Goal: Task Accomplishment & Management: Manage account settings

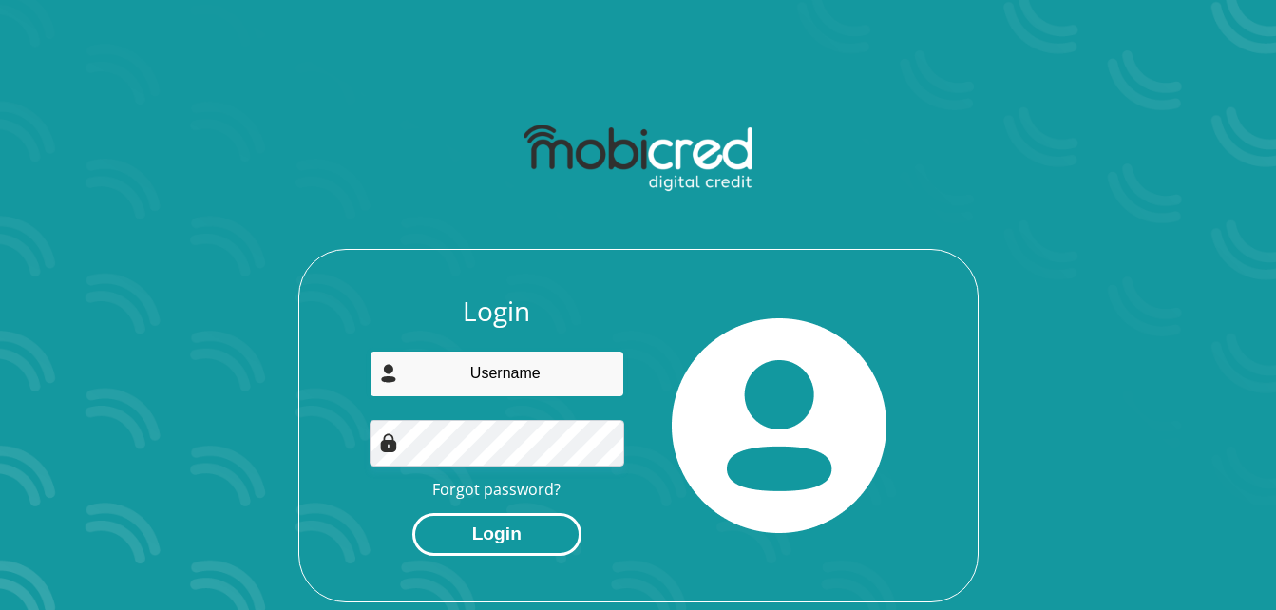
type input "ntsiki@isaacattorneys.co.za"
click at [530, 547] on button "Login" at bounding box center [496, 534] width 169 height 43
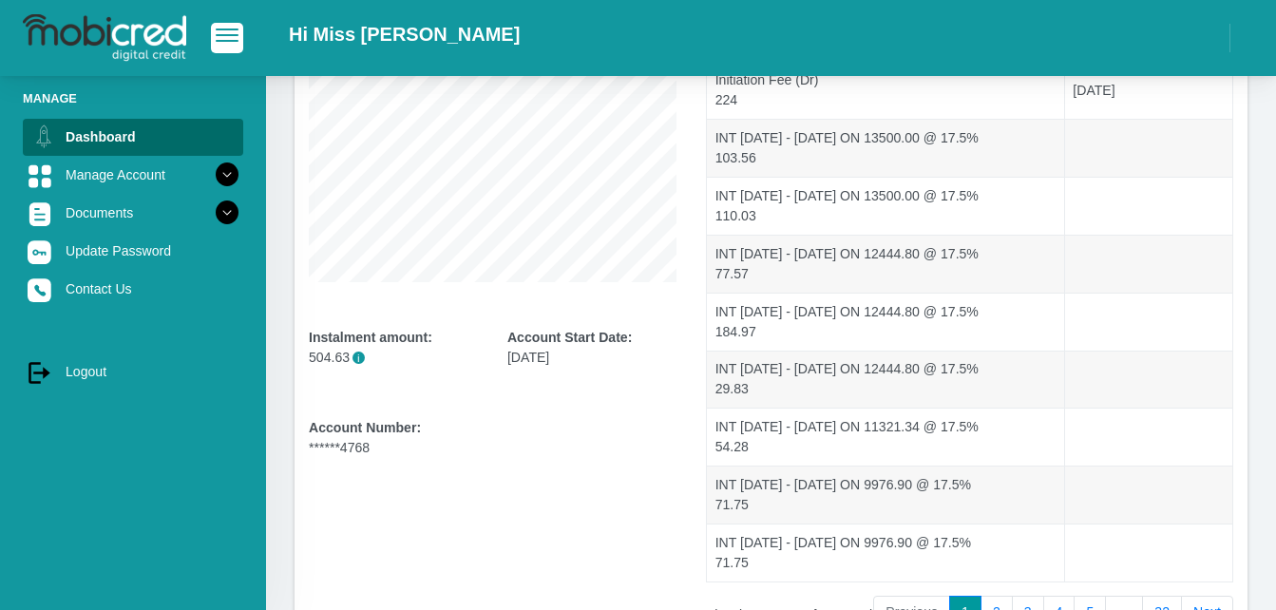
scroll to position [462, 0]
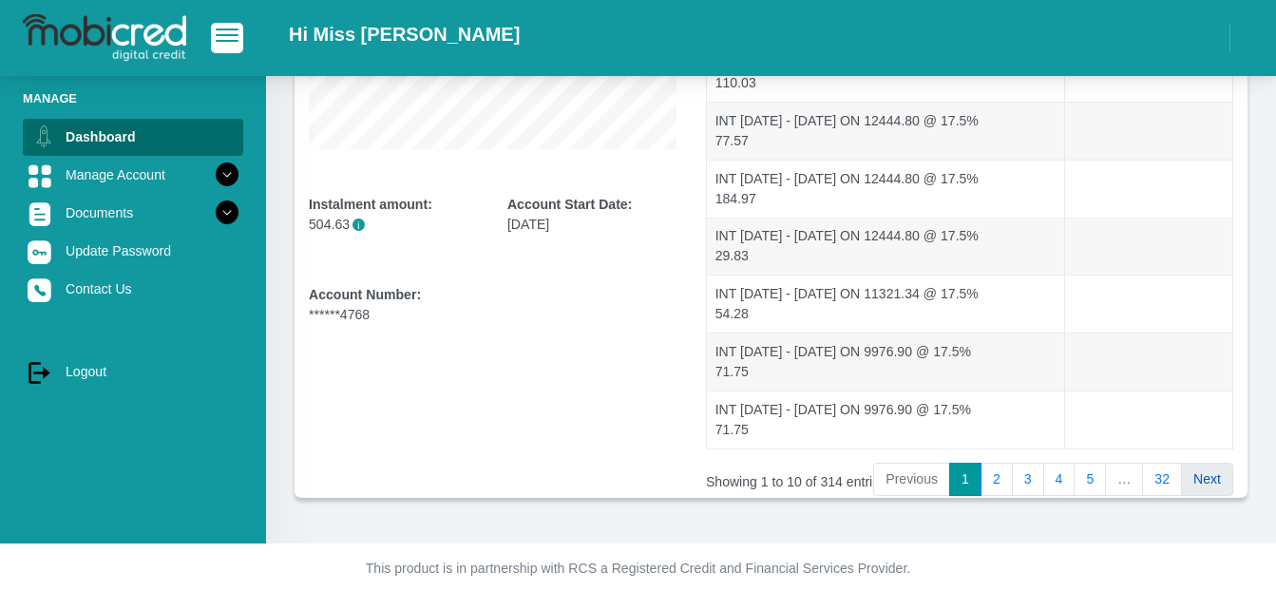
click at [1196, 479] on link "Next" at bounding box center [1207, 480] width 52 height 34
click at [1210, 475] on link "Next" at bounding box center [1207, 480] width 52 height 34
click at [1169, 469] on link "32" at bounding box center [1162, 480] width 40 height 34
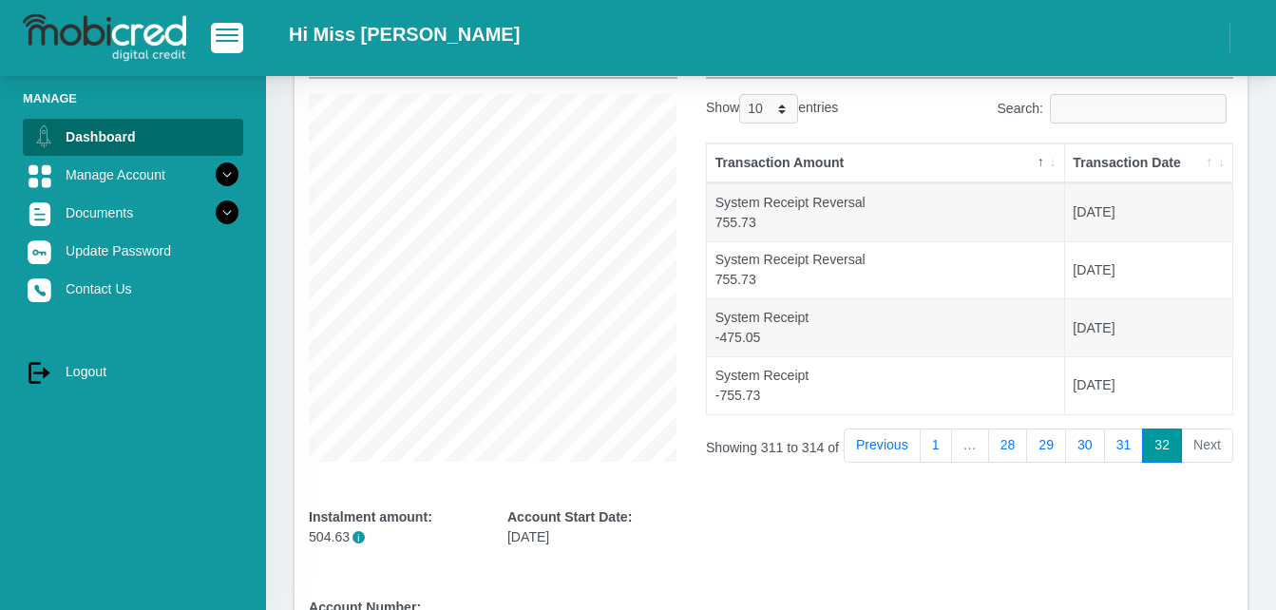
scroll to position [133, 0]
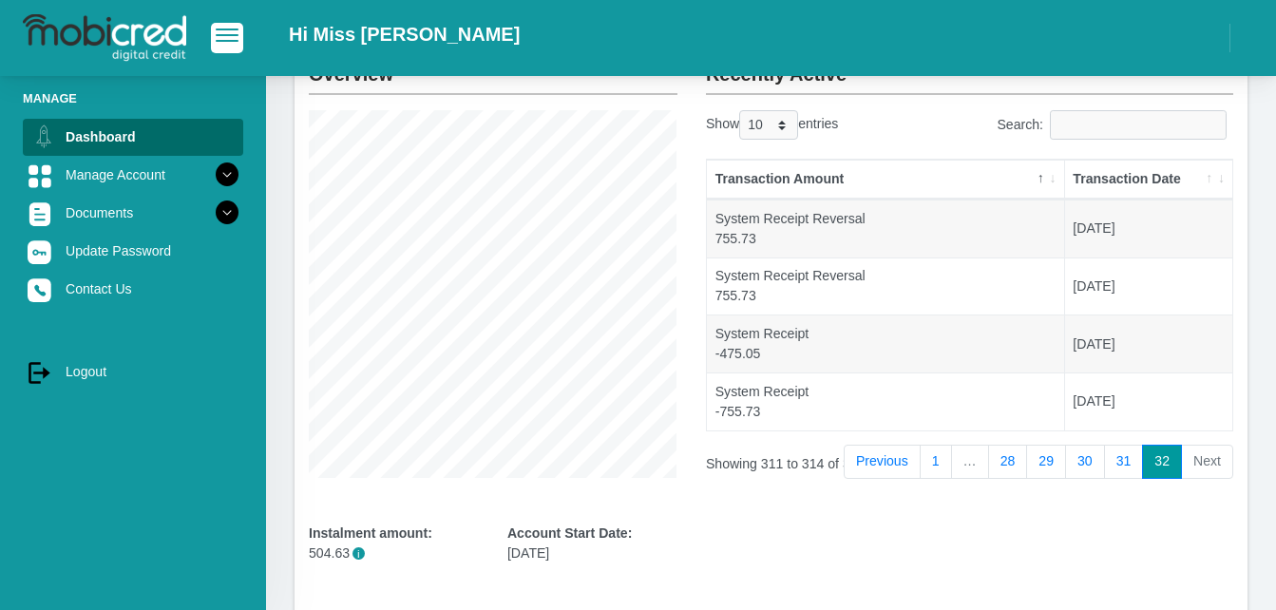
click at [1204, 467] on li "Next" at bounding box center [1207, 462] width 51 height 34
click at [1162, 463] on link "32" at bounding box center [1162, 462] width 40 height 34
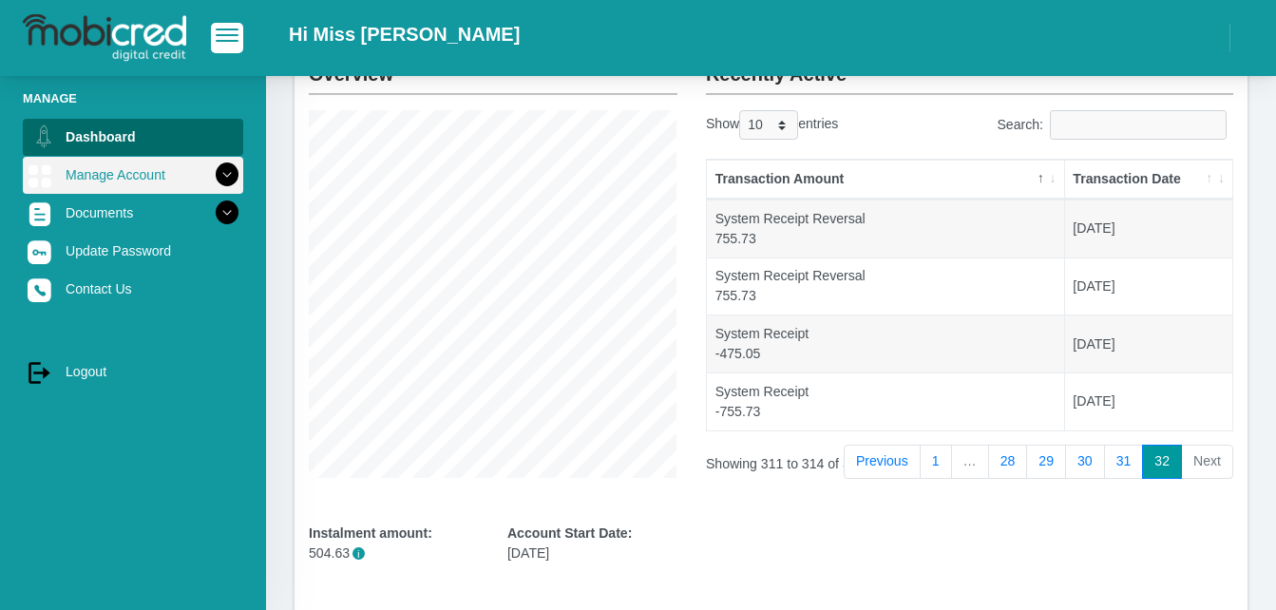
click at [120, 181] on link "Manage Account" at bounding box center [133, 175] width 220 height 36
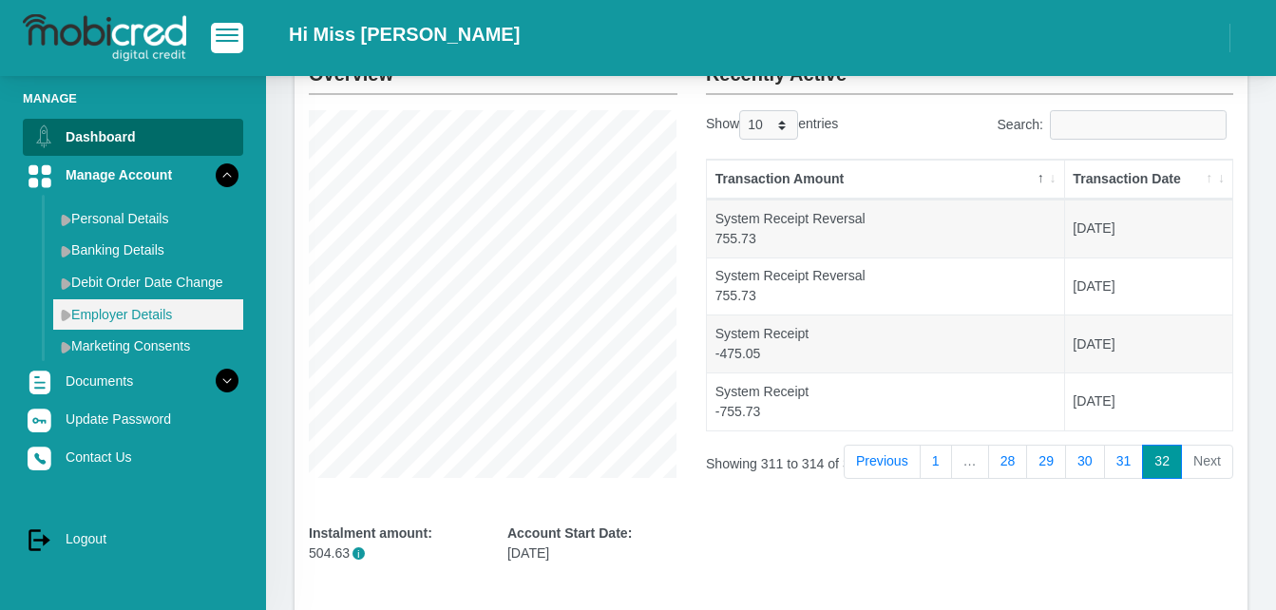
click at [163, 306] on link "Employer Details" at bounding box center [148, 314] width 190 height 30
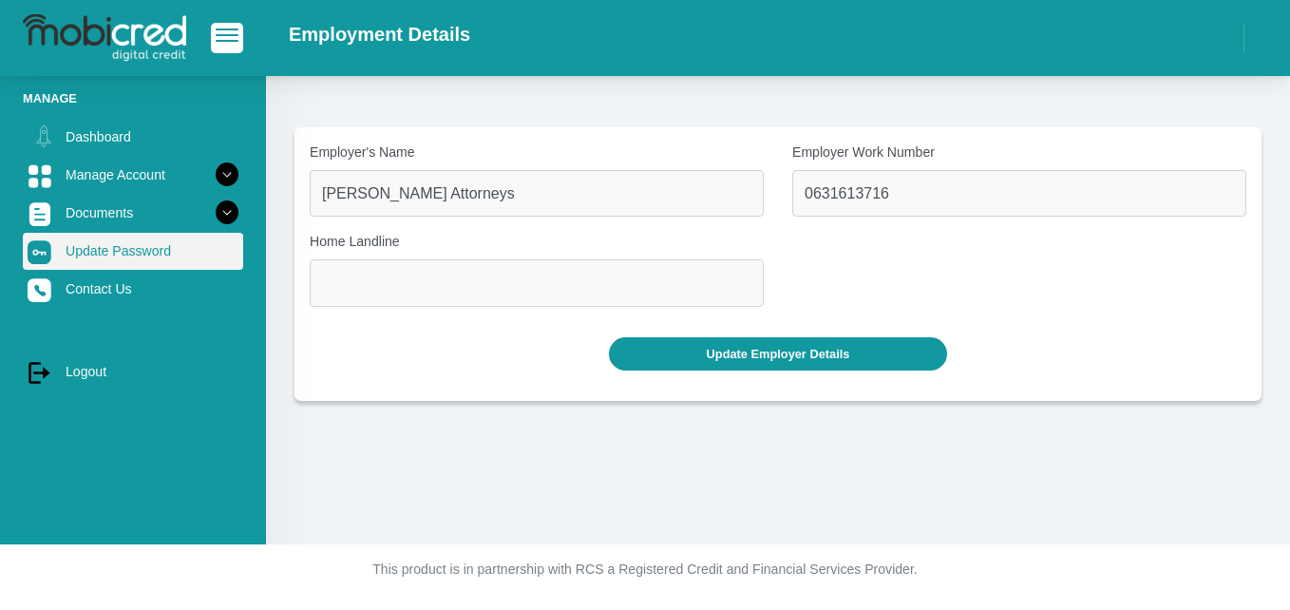
click at [174, 244] on link "Update Password" at bounding box center [133, 251] width 220 height 36
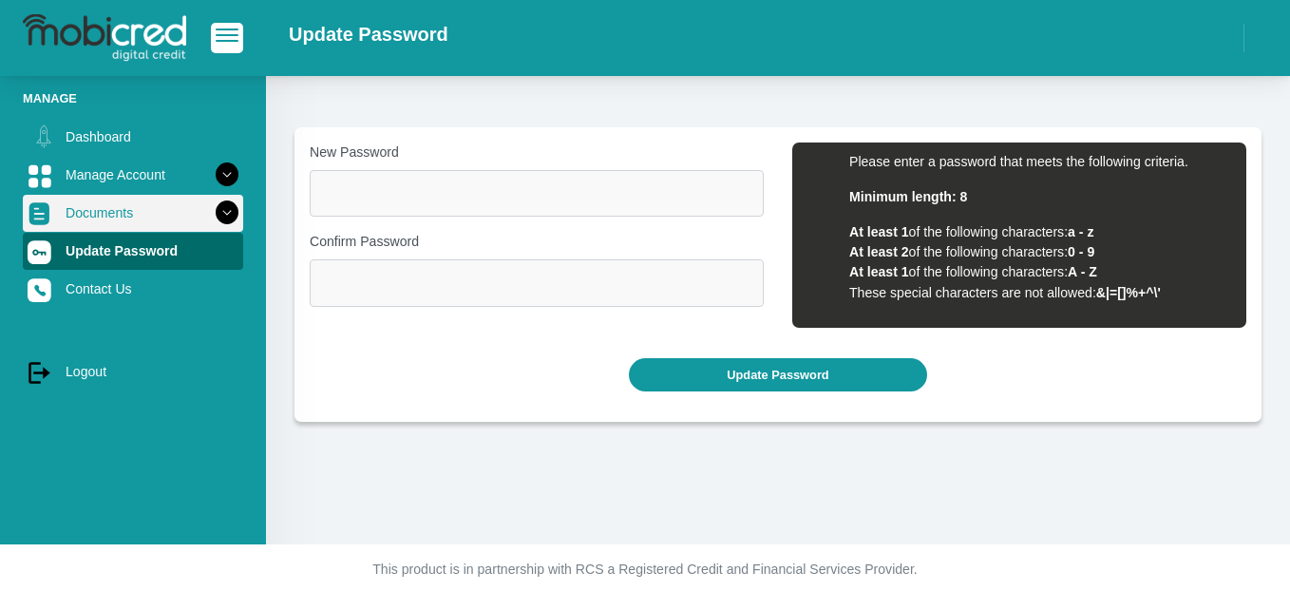
click at [172, 216] on link "Documents" at bounding box center [133, 213] width 220 height 36
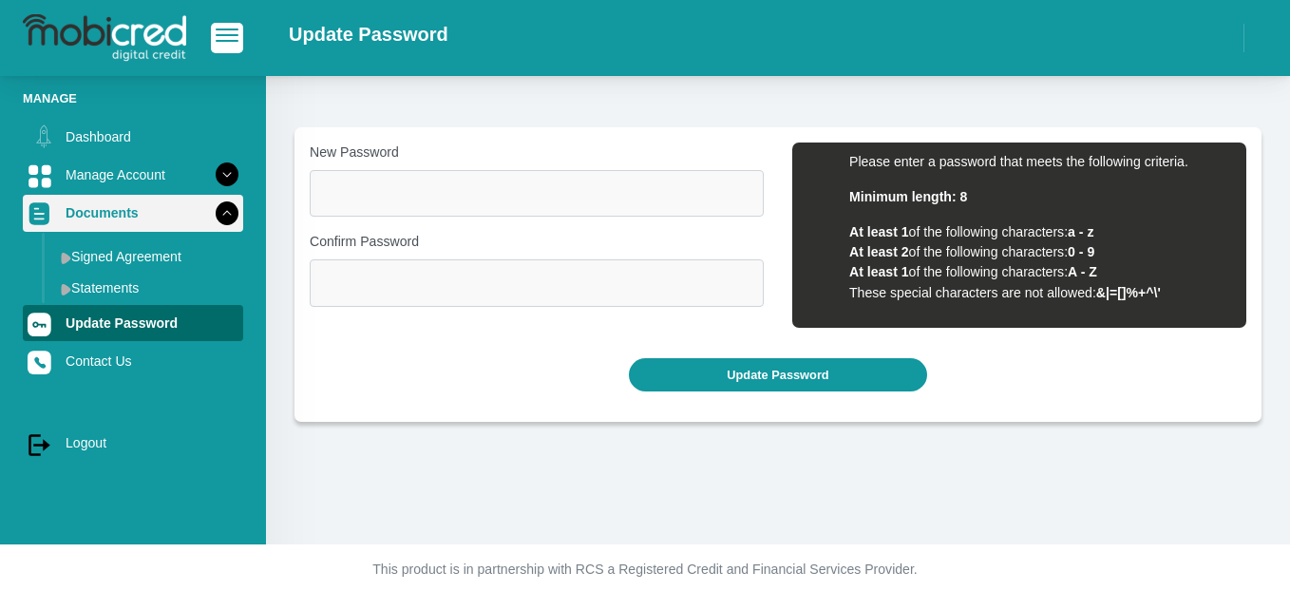
click at [172, 216] on link "Documents" at bounding box center [133, 213] width 220 height 36
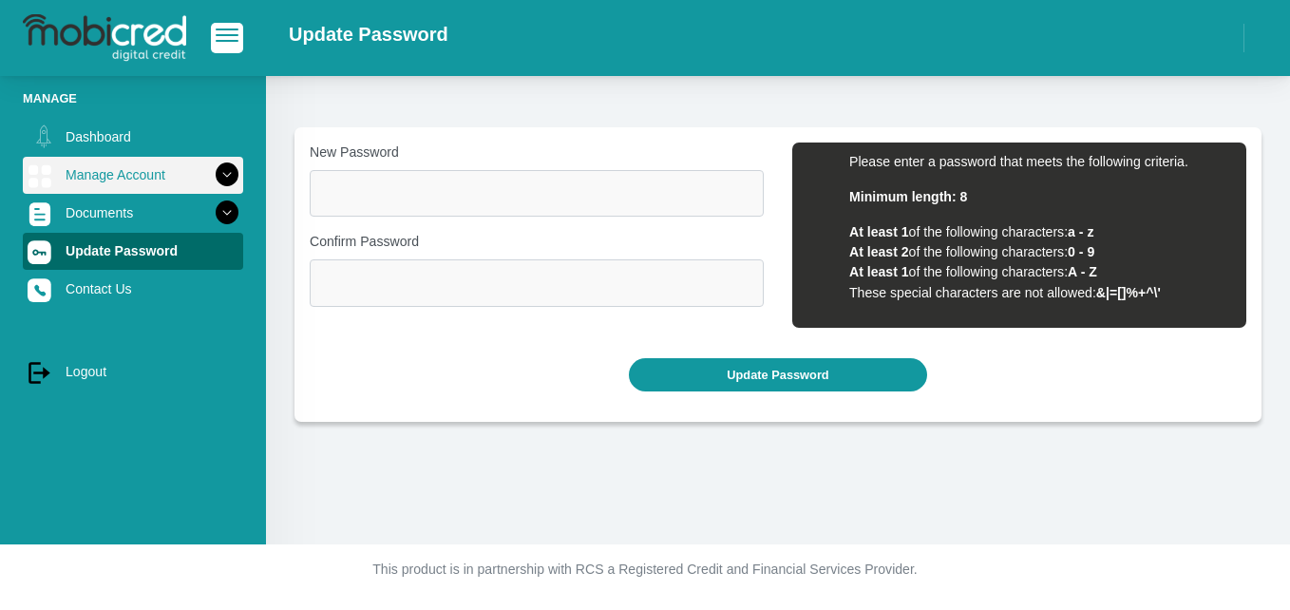
click at [172, 188] on link "Manage Account" at bounding box center [133, 175] width 220 height 36
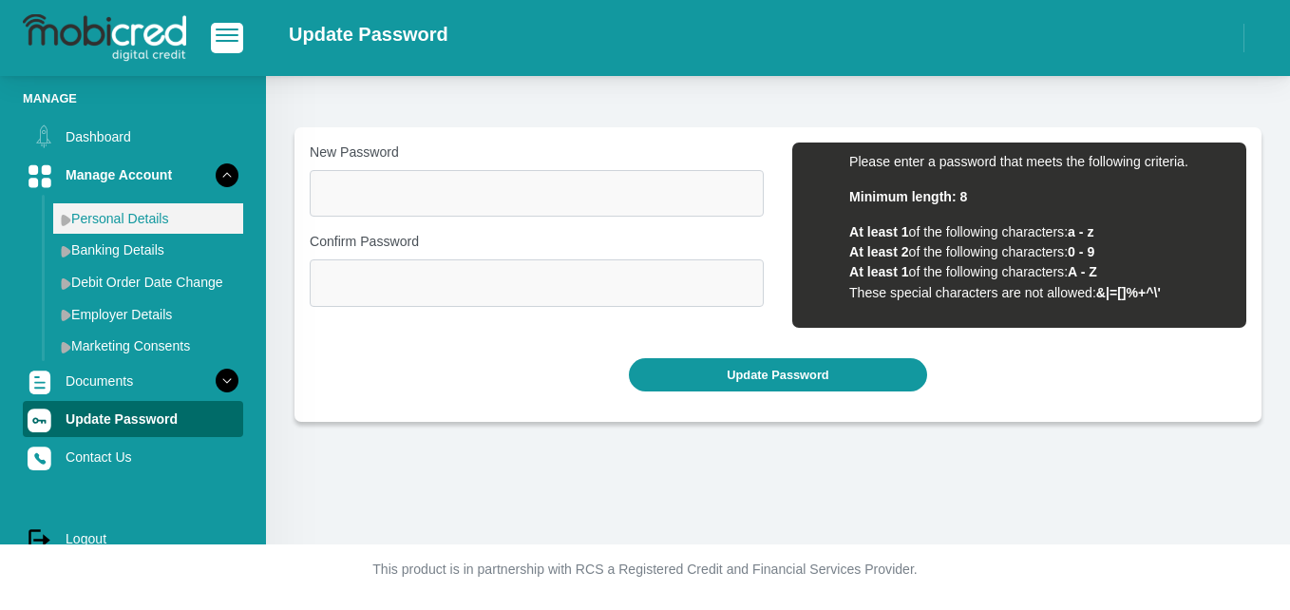
click at [162, 220] on link "Personal Details" at bounding box center [148, 218] width 190 height 30
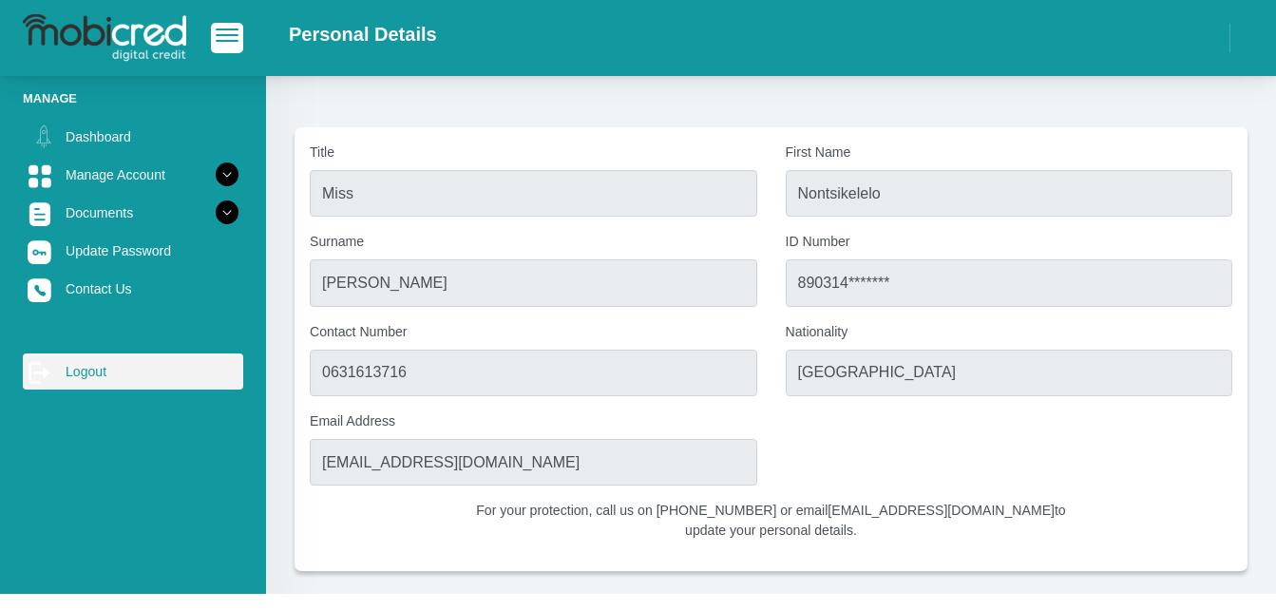
click at [108, 383] on link "log out Logout" at bounding box center [133, 371] width 220 height 36
